Goal: Task Accomplishment & Management: Use online tool/utility

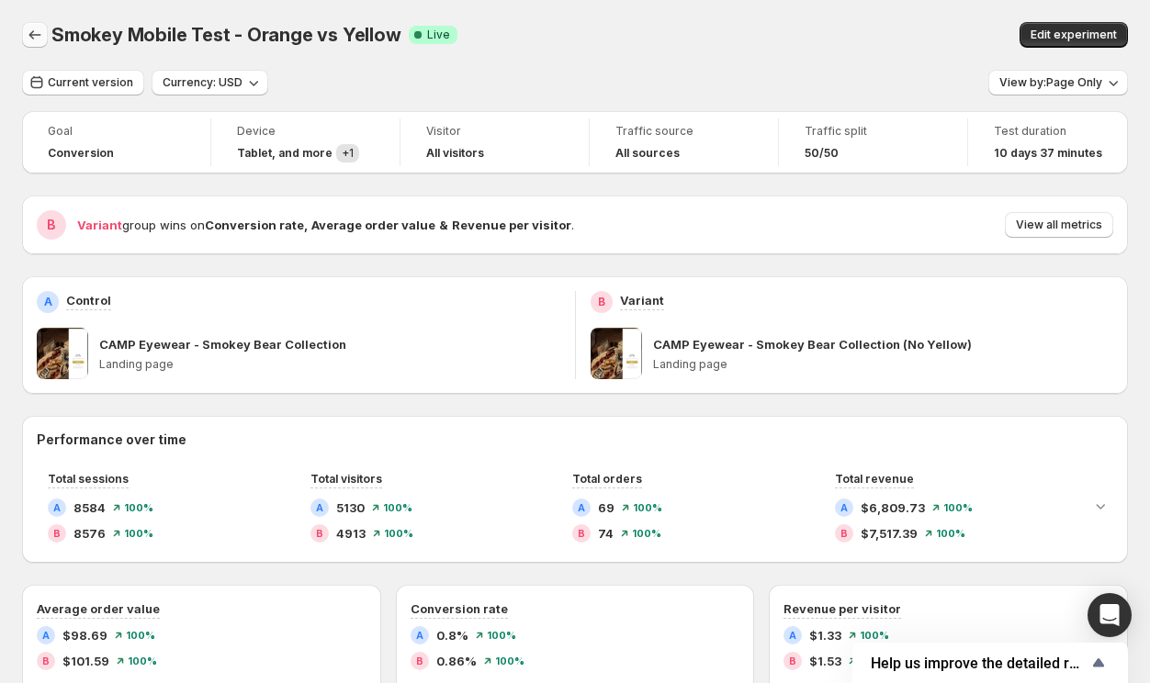
click at [22, 27] on button "Back" at bounding box center [35, 35] width 26 height 26
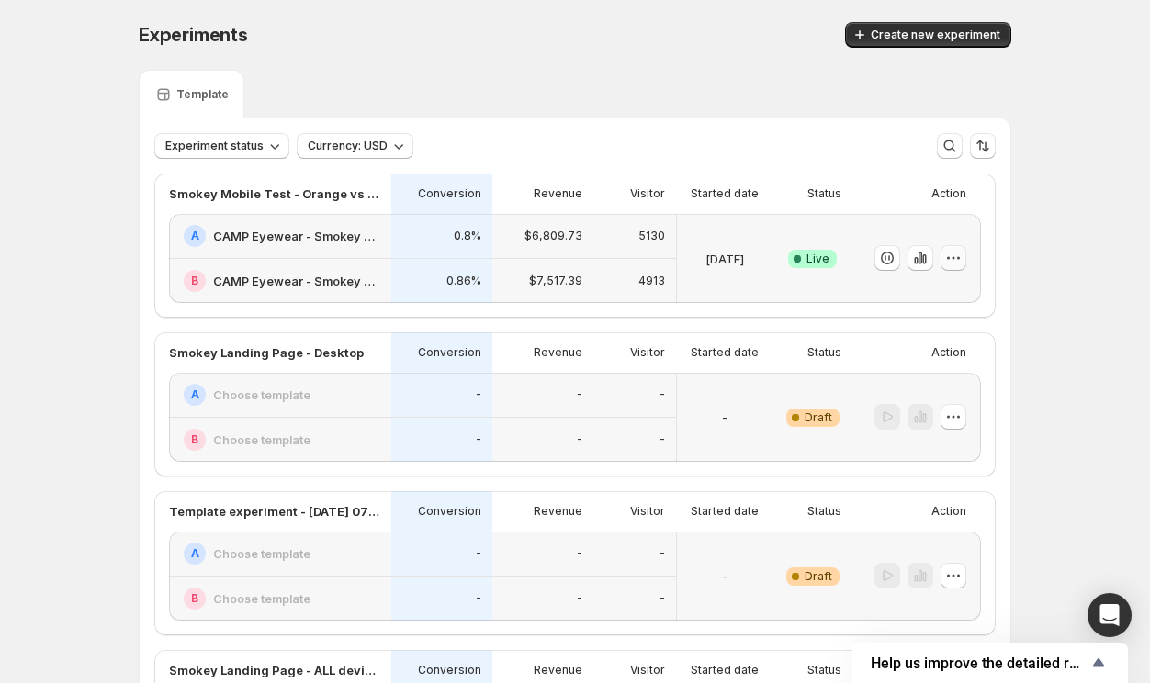
click at [949, 262] on icon "button" at bounding box center [953, 258] width 18 height 18
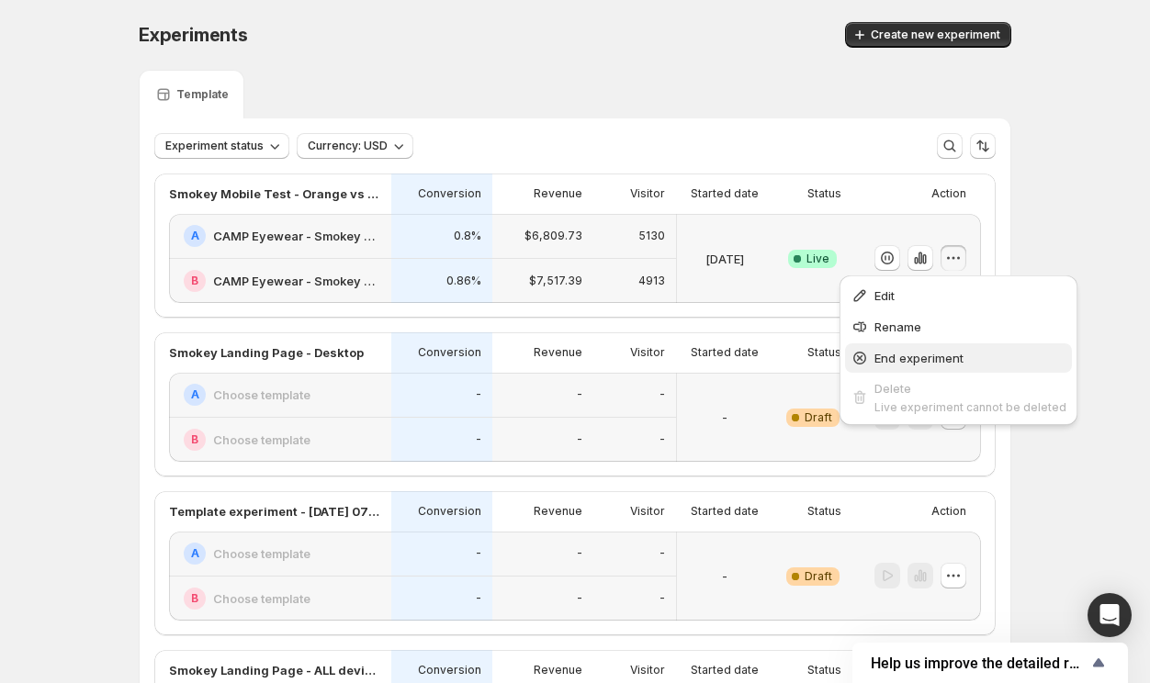
click at [936, 364] on span "End experiment" at bounding box center [918, 358] width 89 height 15
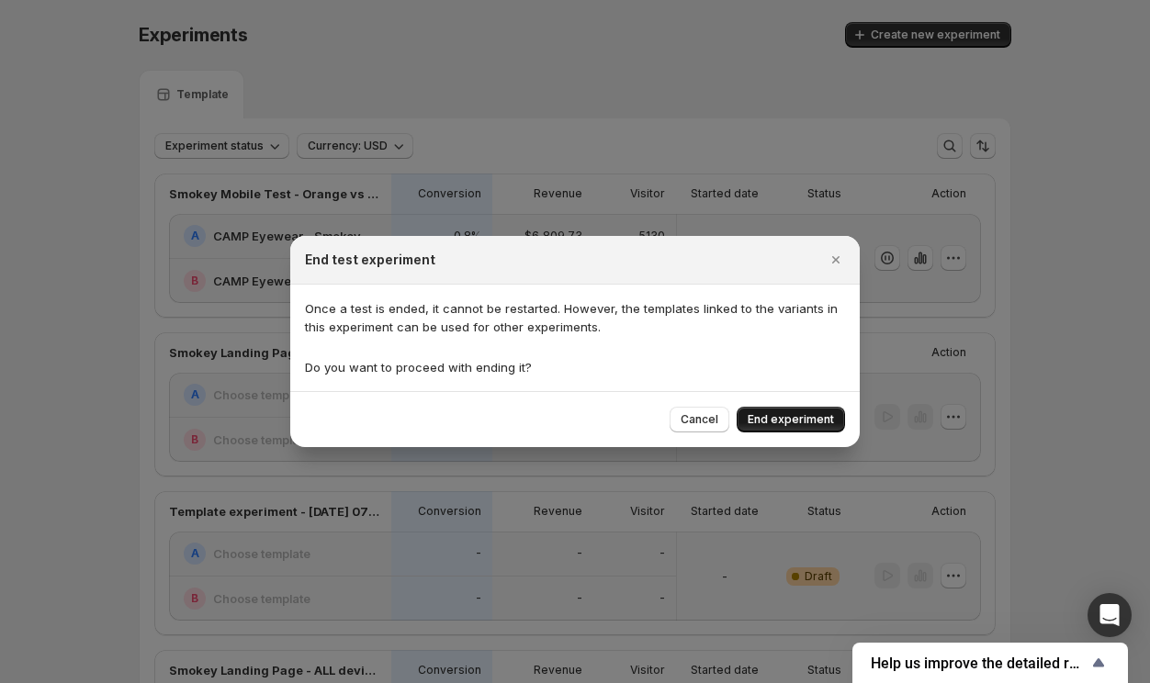
click at [792, 415] on span "End experiment" at bounding box center [790, 419] width 86 height 15
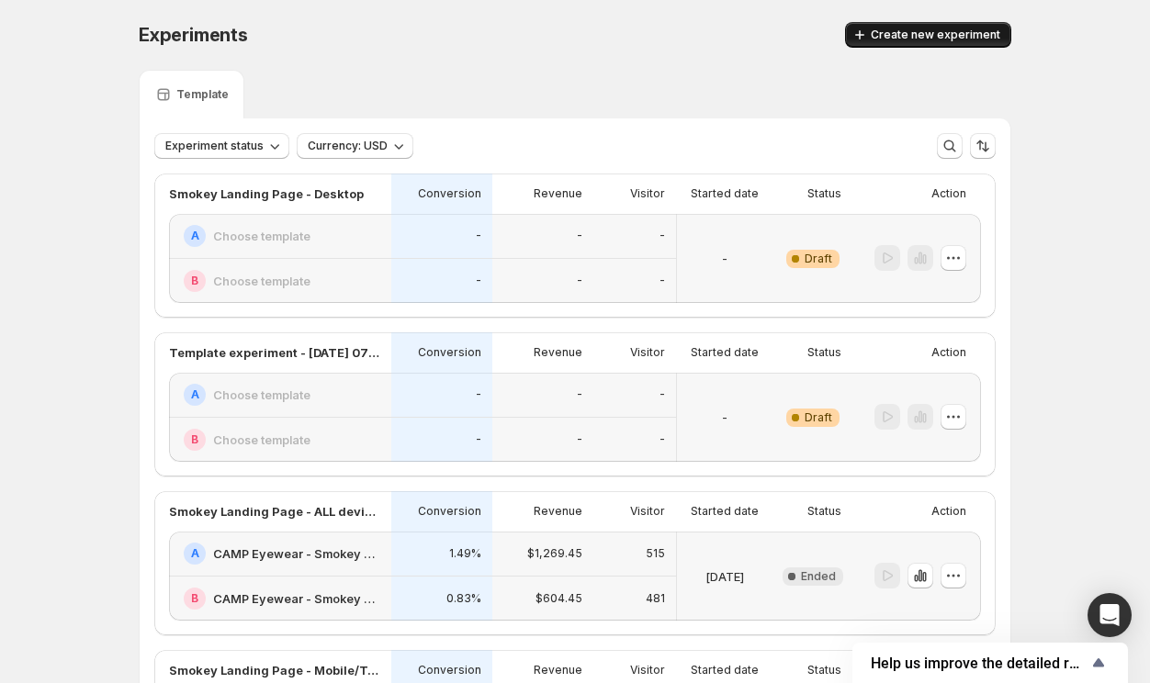
click at [958, 41] on span "Create new experiment" at bounding box center [934, 35] width 129 height 15
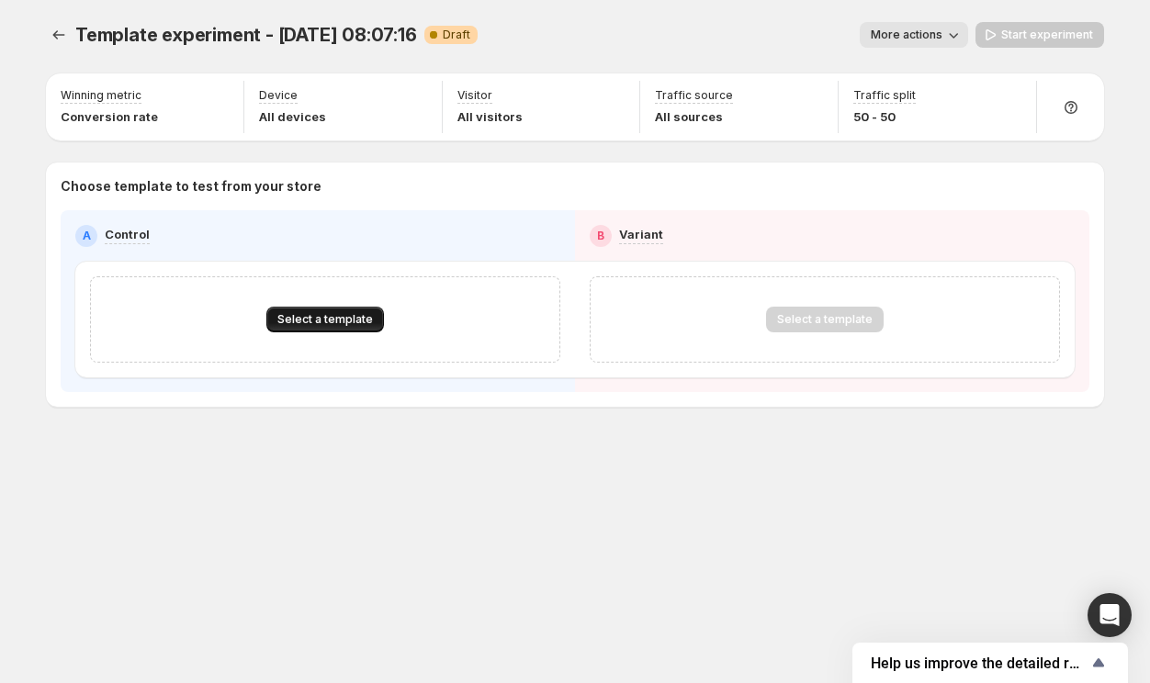
click at [348, 331] on button "Select a template" at bounding box center [325, 320] width 118 height 26
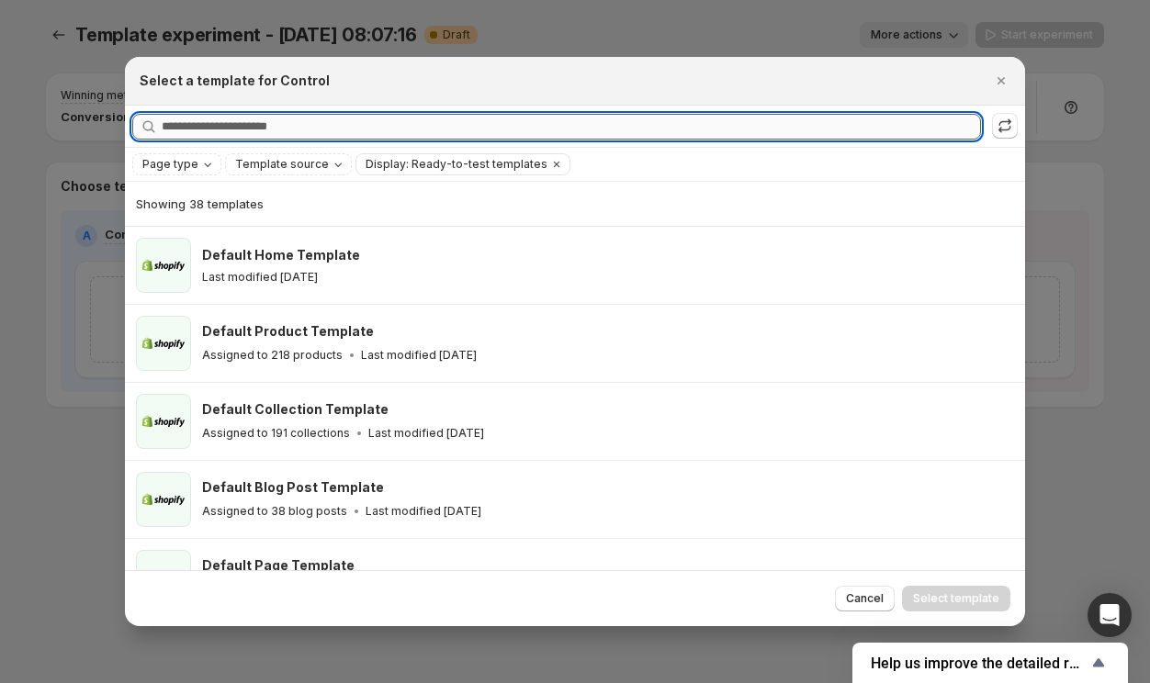
click at [292, 126] on input "Searching all templates" at bounding box center [571, 127] width 819 height 26
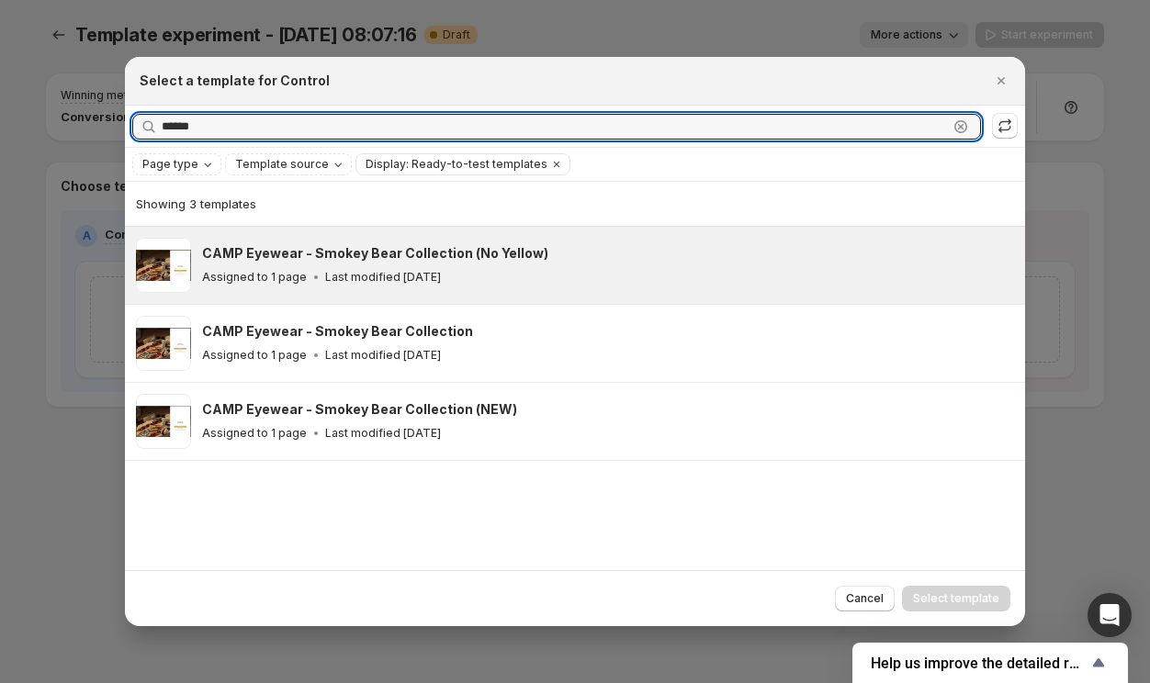
type input "******"
click at [325, 278] on p "Last modified [DATE]" at bounding box center [383, 277] width 116 height 15
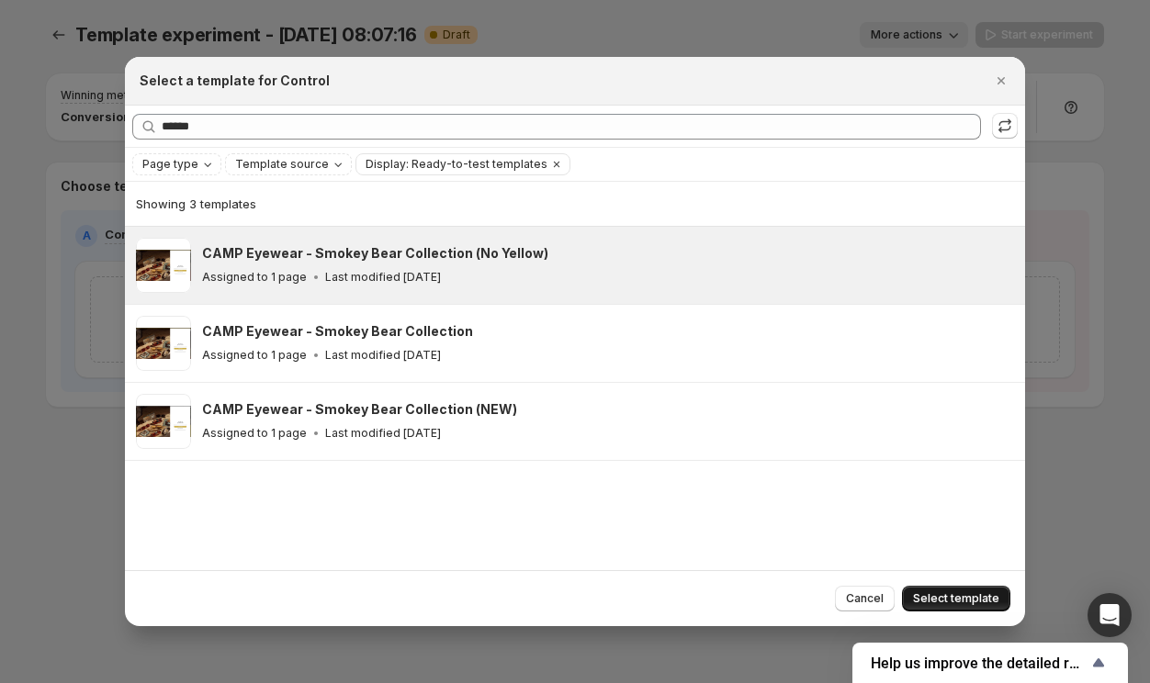
click at [968, 592] on span "Select template" at bounding box center [956, 598] width 86 height 15
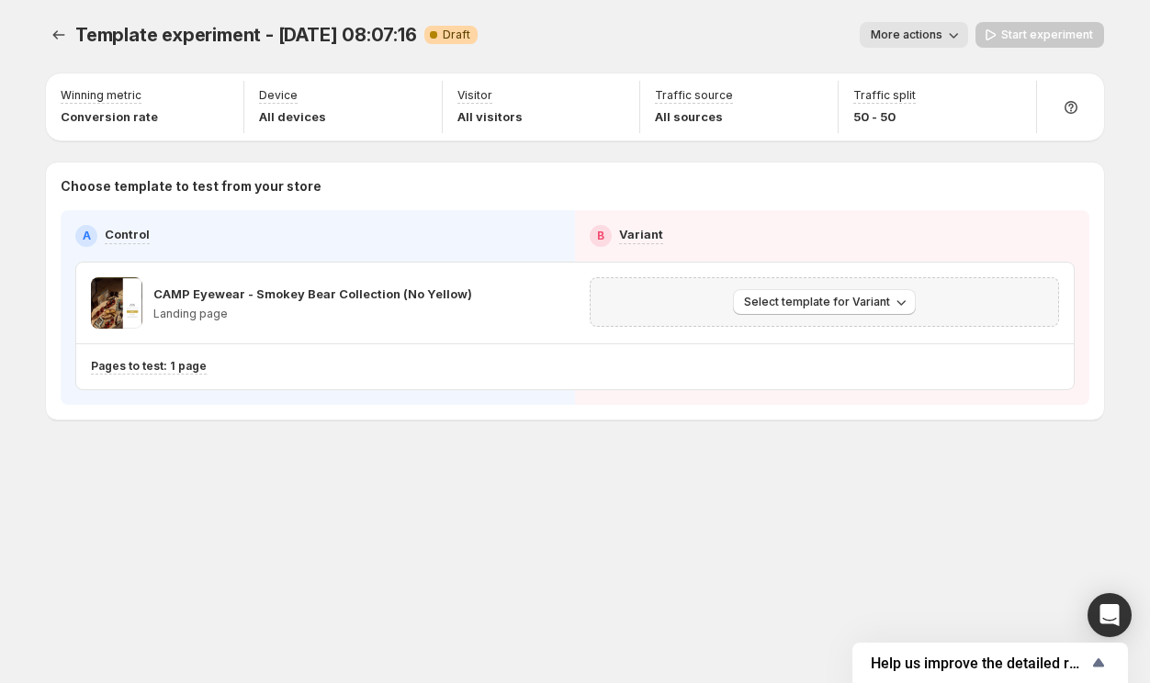
click at [726, 297] on div "Select template for Variant" at bounding box center [823, 302] width 445 height 26
click at [762, 309] on span "Select template for Variant" at bounding box center [817, 302] width 146 height 15
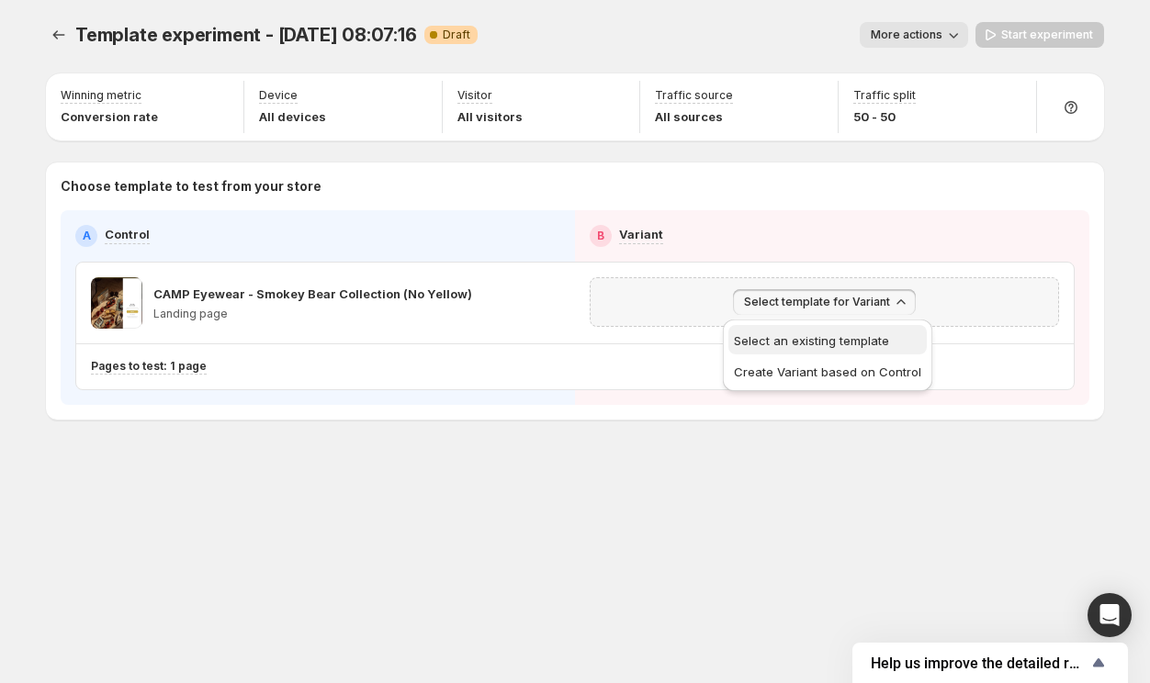
click at [762, 333] on span "Select an existing template" at bounding box center [811, 340] width 155 height 15
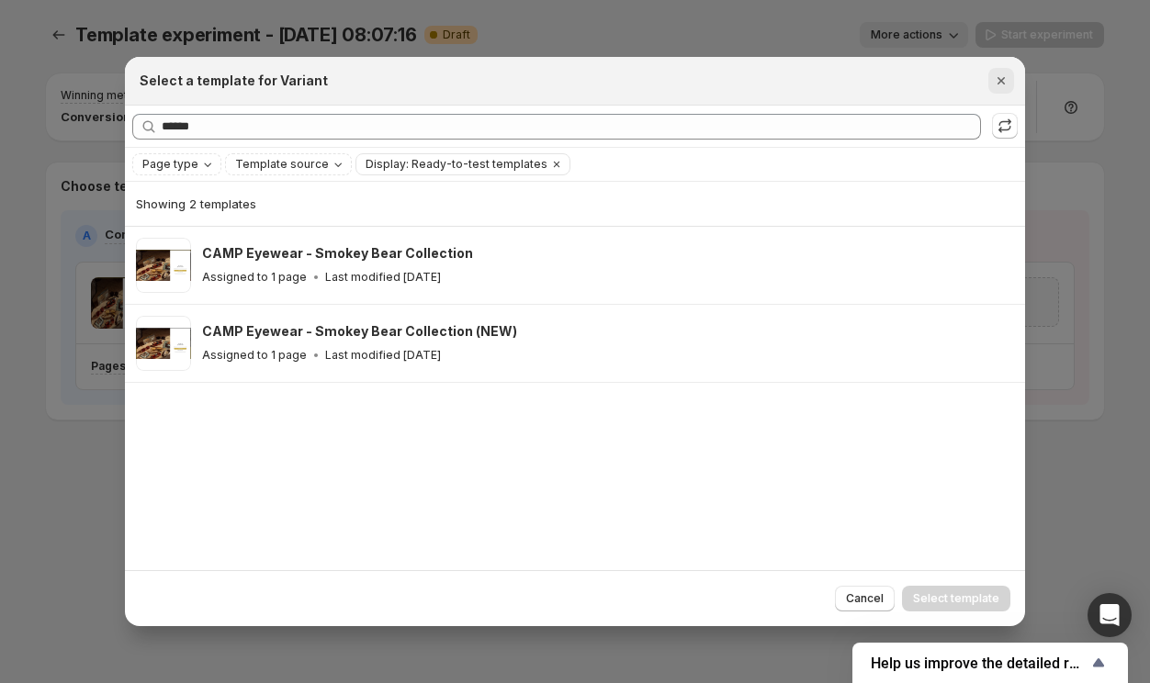
click at [1002, 82] on icon "Close" at bounding box center [1000, 80] width 7 height 7
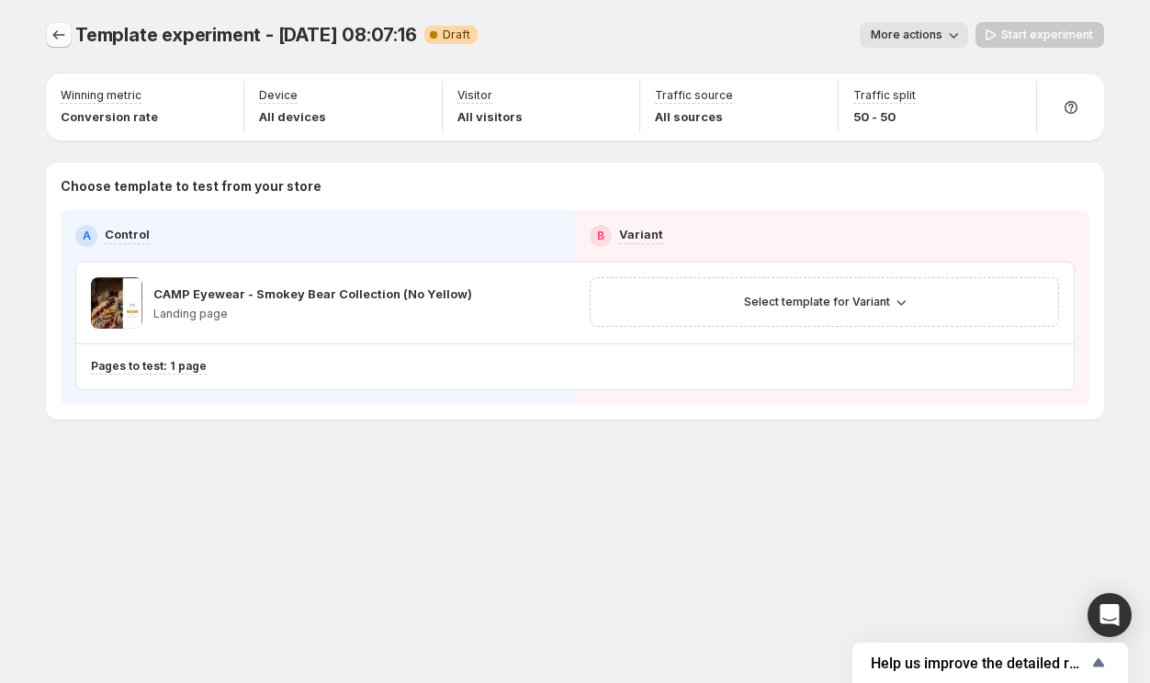
click at [63, 40] on icon "Experiments" at bounding box center [59, 35] width 18 height 18
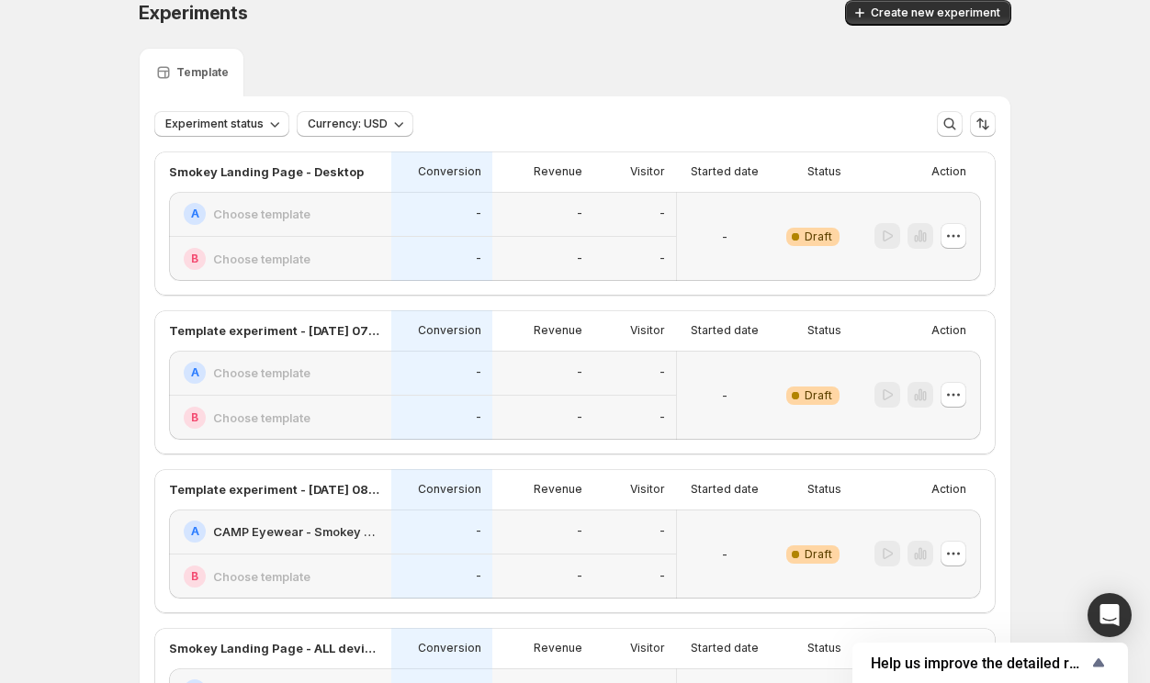
scroll to position [23, 0]
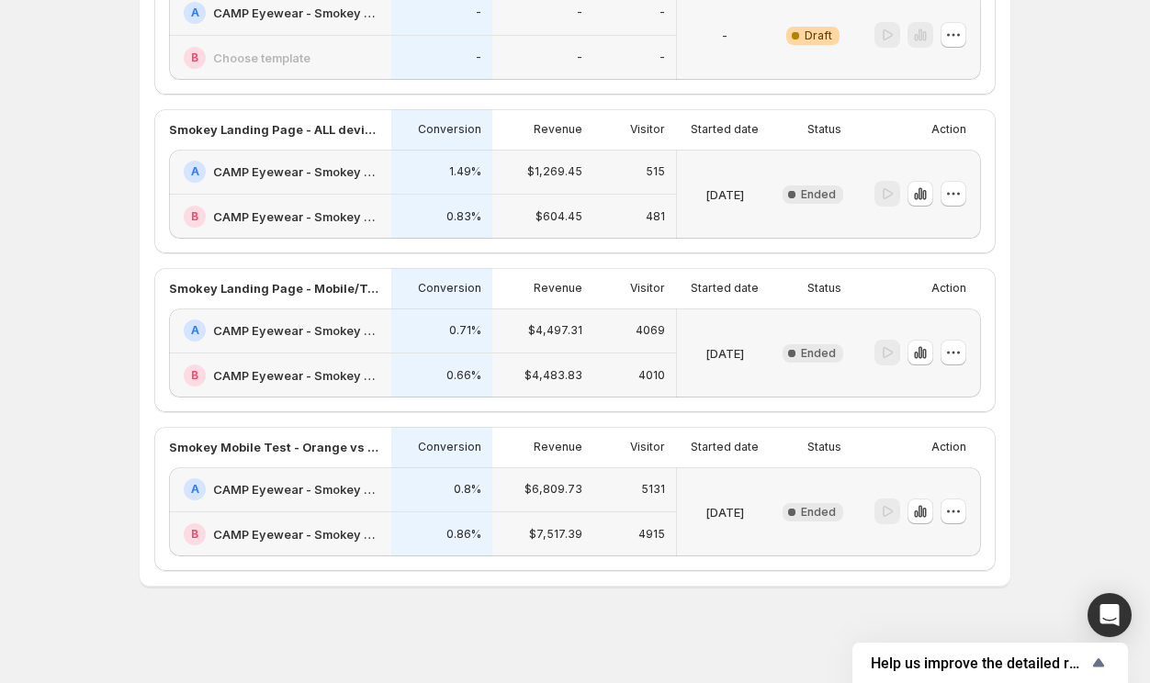
scroll to position [544, 0]
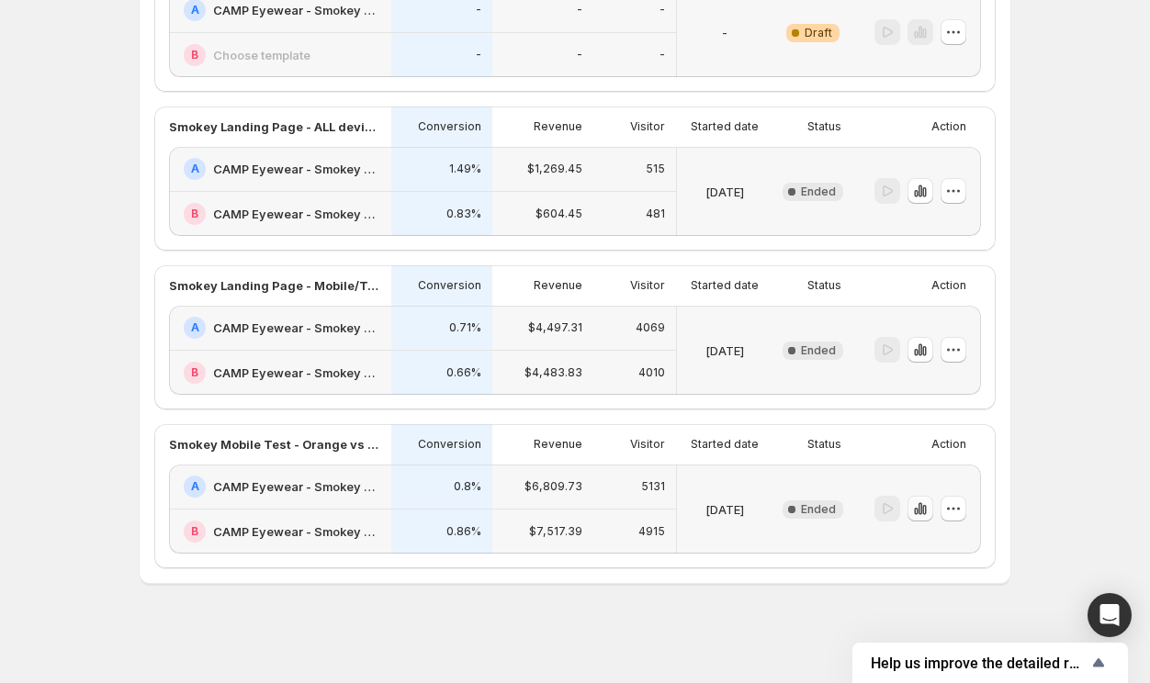
click at [925, 510] on icon "button" at bounding box center [924, 510] width 4 height 10
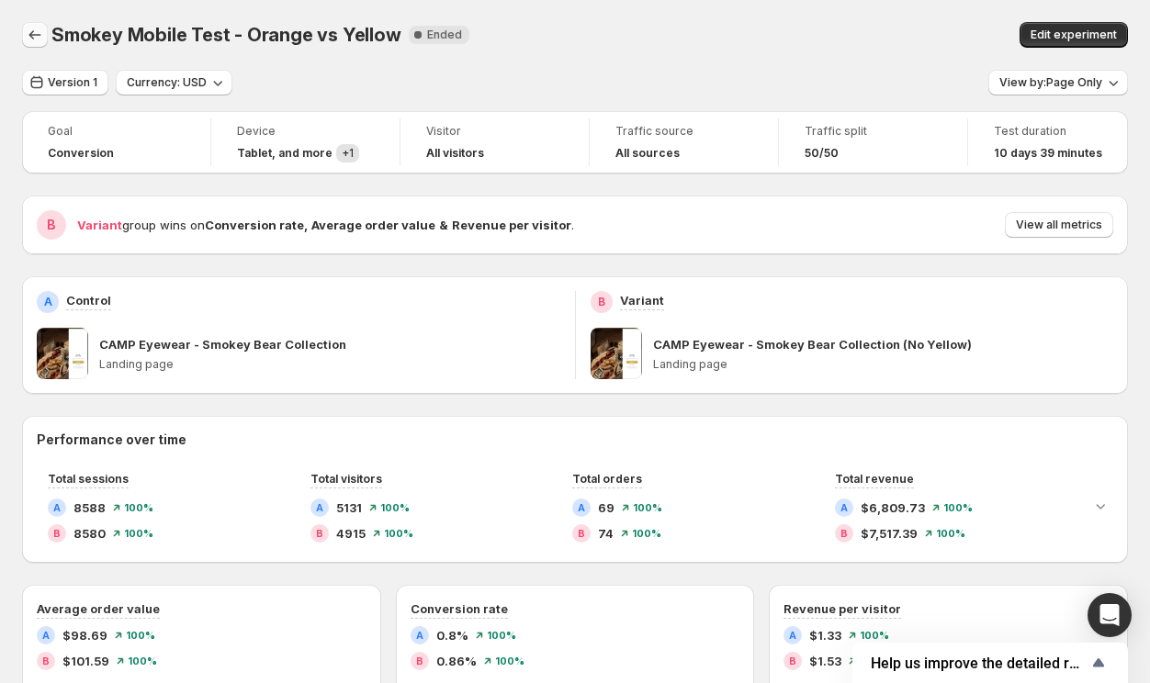
click at [32, 35] on icon "Back" at bounding box center [35, 34] width 12 height 9
